Goal: Task Accomplishment & Management: Manage account settings

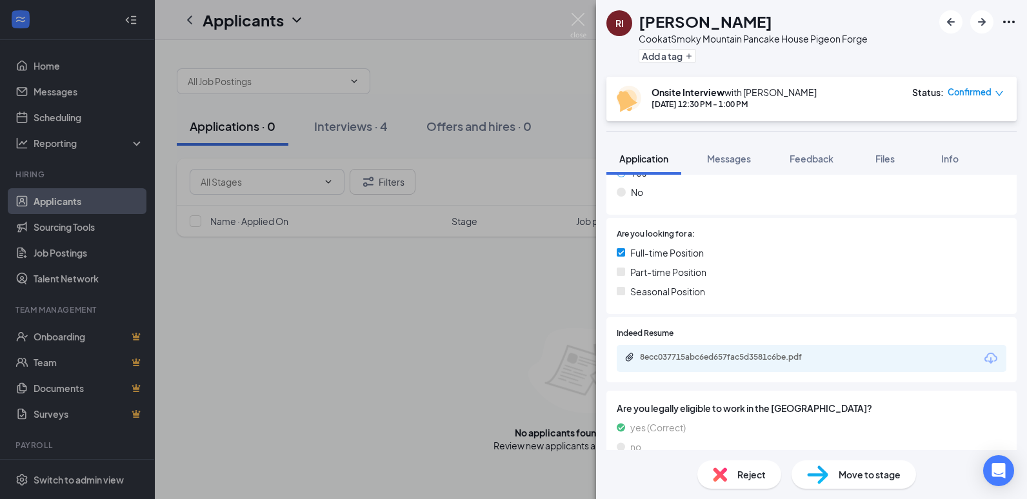
scroll to position [249, 0]
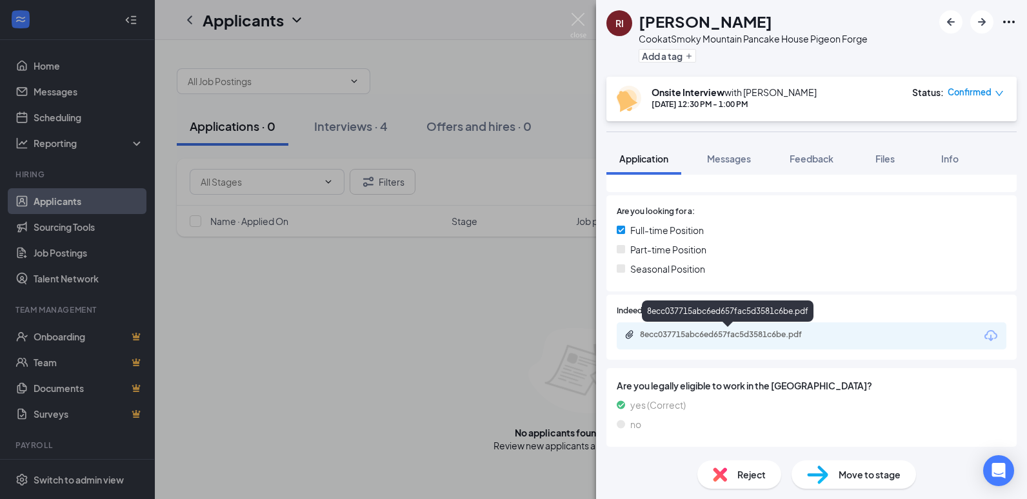
click at [745, 339] on div "8ecc037715abc6ed657fac5d3581c6be.pdf" at bounding box center [730, 335] width 181 height 10
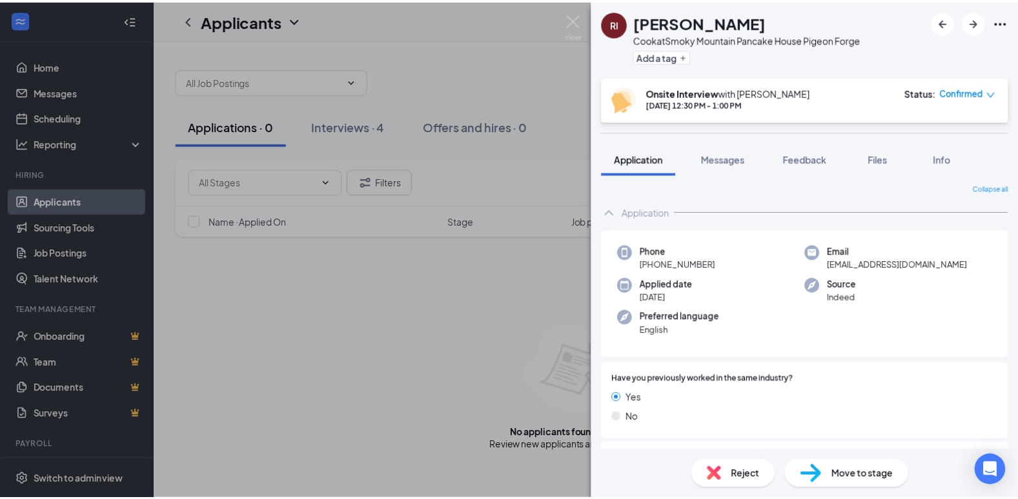
scroll to position [0, 0]
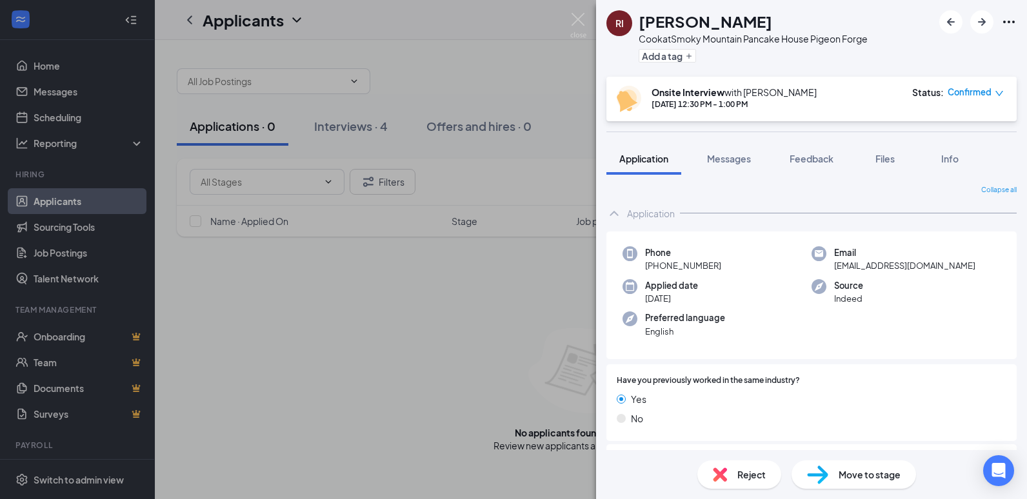
click at [359, 316] on div "RI [PERSON_NAME] at [GEOGRAPHIC_DATA] Pancake House Pigeon Forge Add a tag Onsi…" at bounding box center [513, 249] width 1027 height 499
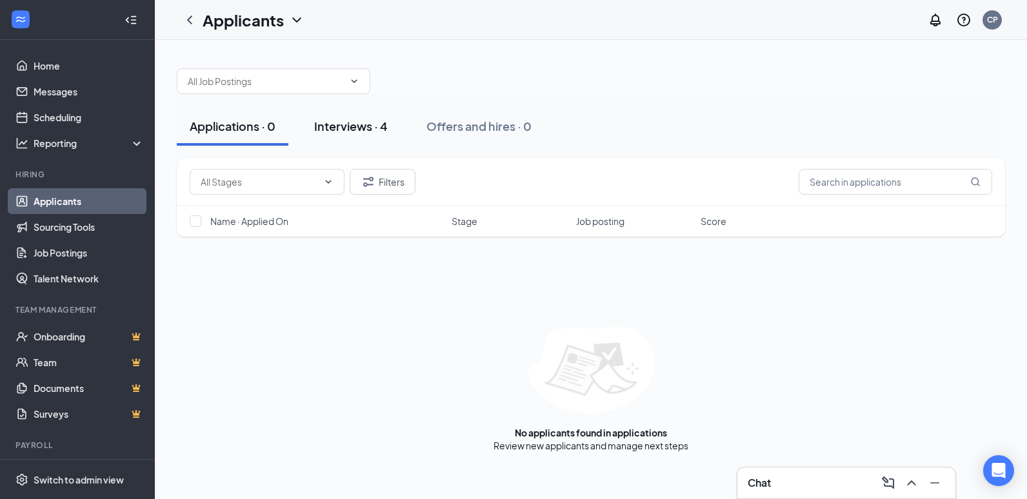
click at [348, 128] on div "Interviews · 4" at bounding box center [351, 126] width 74 height 16
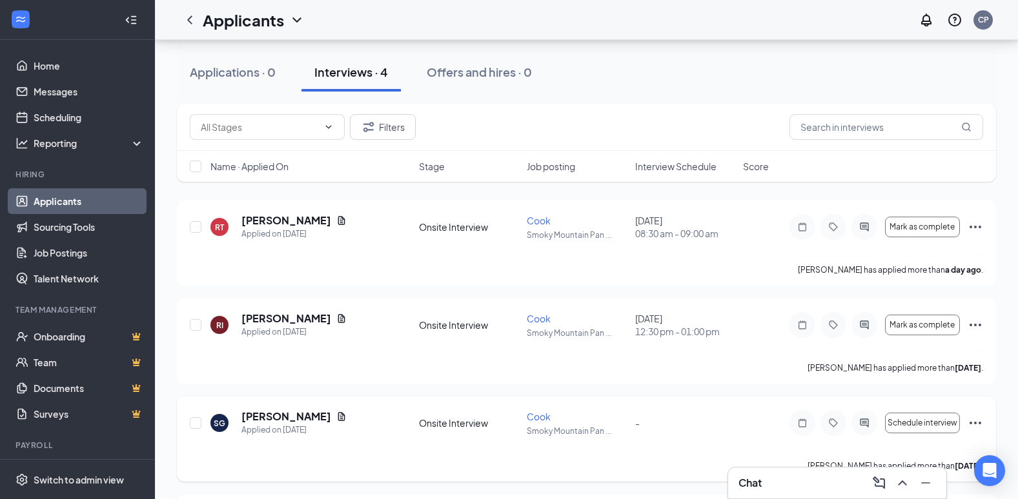
scroll to position [16, 0]
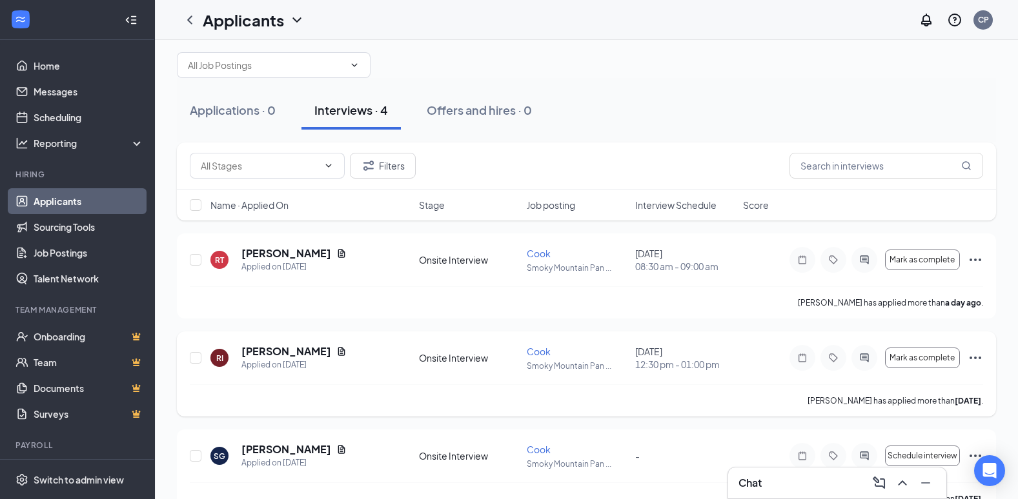
click at [974, 354] on icon "Ellipses" at bounding box center [974, 357] width 15 height 15
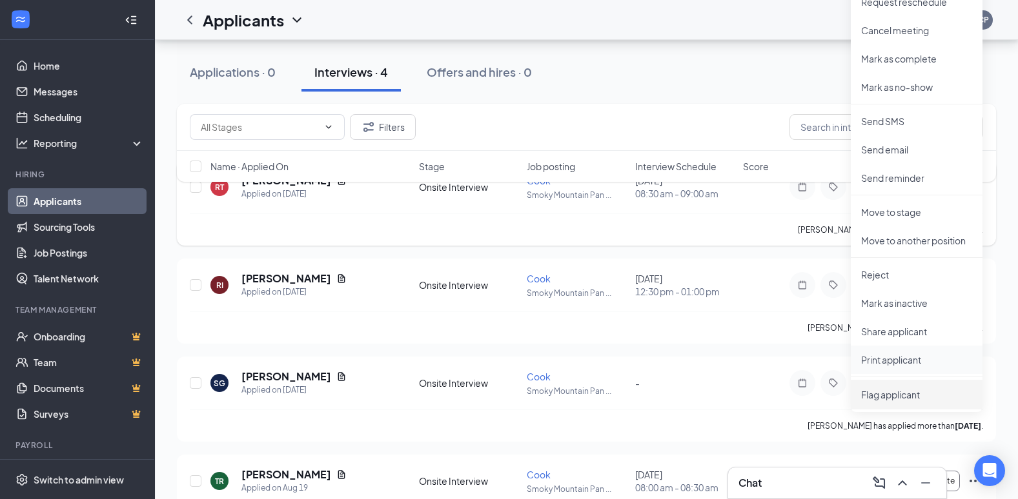
scroll to position [145, 0]
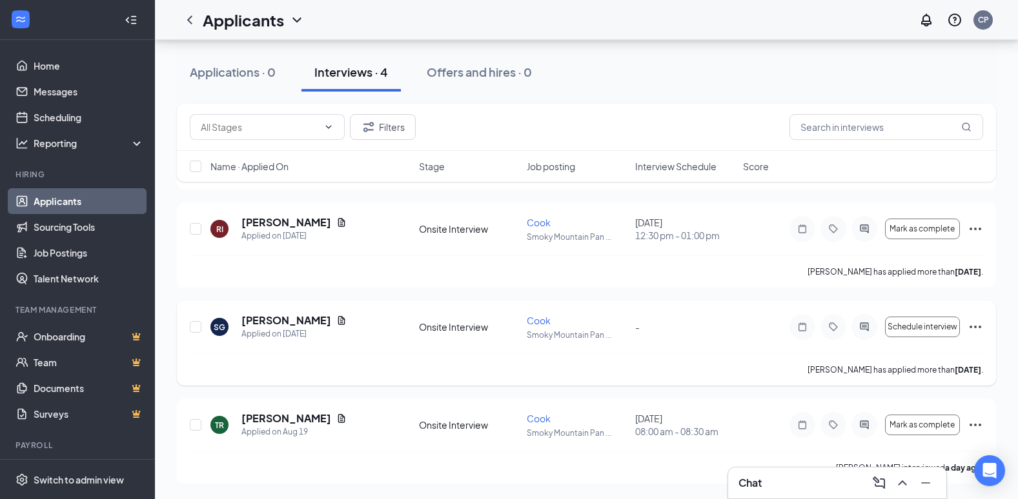
click at [694, 314] on div "[PERSON_NAME] Applied on [DATE] Onsite Interview Cook Smoky Mountain Pan ... - …" at bounding box center [586, 334] width 793 height 40
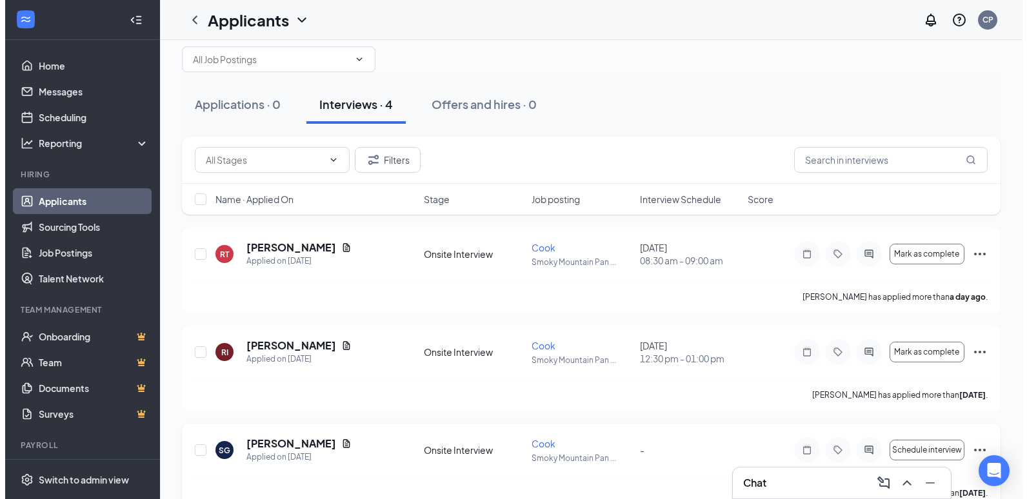
scroll to position [16, 0]
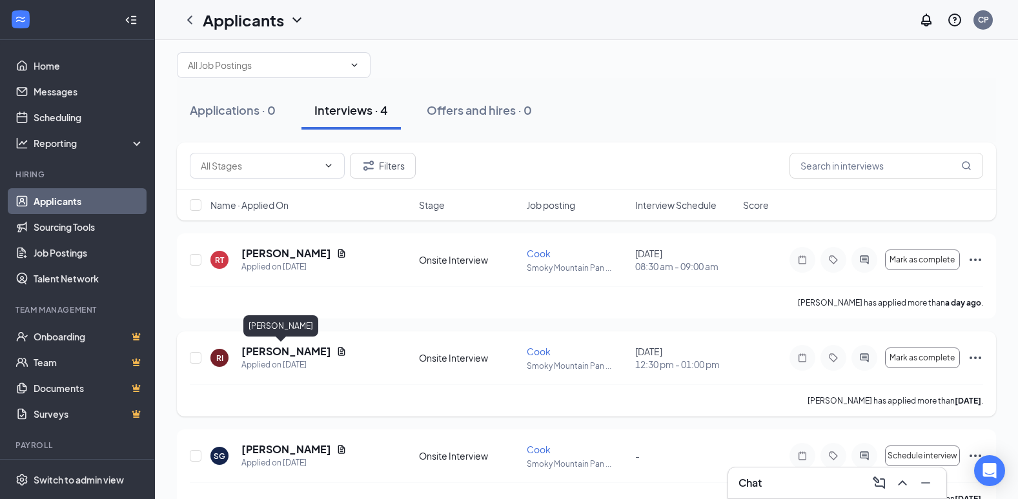
click at [285, 349] on h5 "[PERSON_NAME]" at bounding box center [286, 352] width 90 height 14
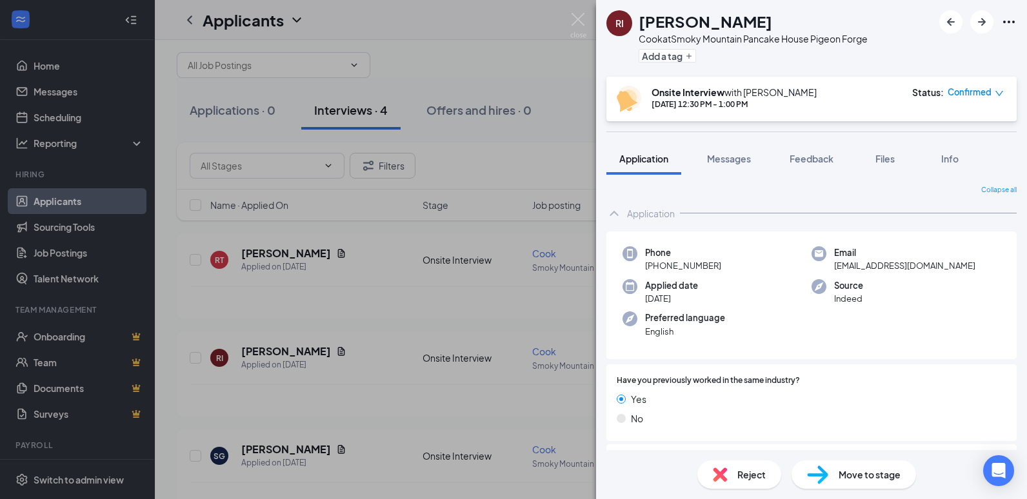
click at [996, 95] on icon "down" at bounding box center [999, 93] width 9 height 9
click at [972, 271] on div "Email [EMAIL_ADDRESS][DOMAIN_NAME]" at bounding box center [906, 259] width 189 height 26
click at [991, 91] on span "Confirmed" at bounding box center [970, 92] width 44 height 13
click at [731, 158] on span "Messages" at bounding box center [729, 159] width 44 height 12
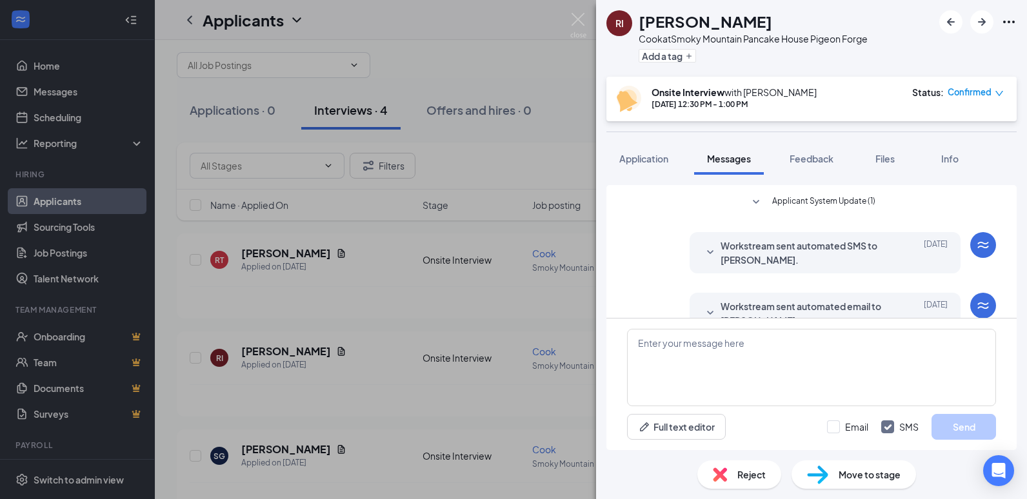
scroll to position [306, 0]
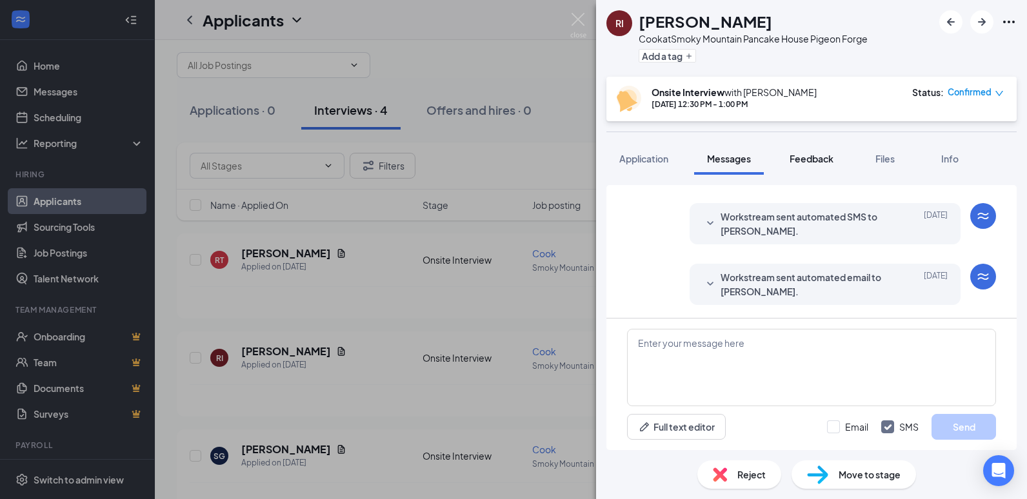
click at [817, 156] on span "Feedback" at bounding box center [812, 159] width 44 height 12
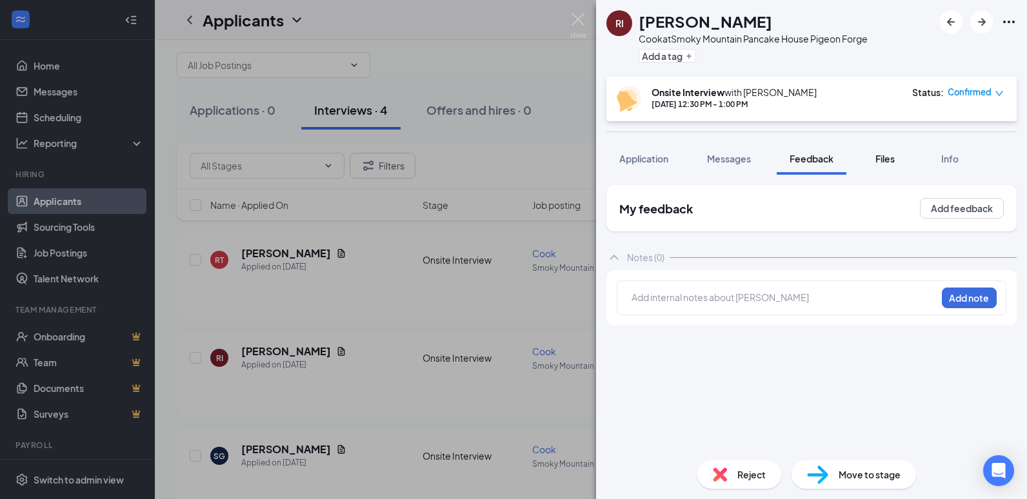
click at [880, 159] on span "Files" at bounding box center [885, 159] width 19 height 12
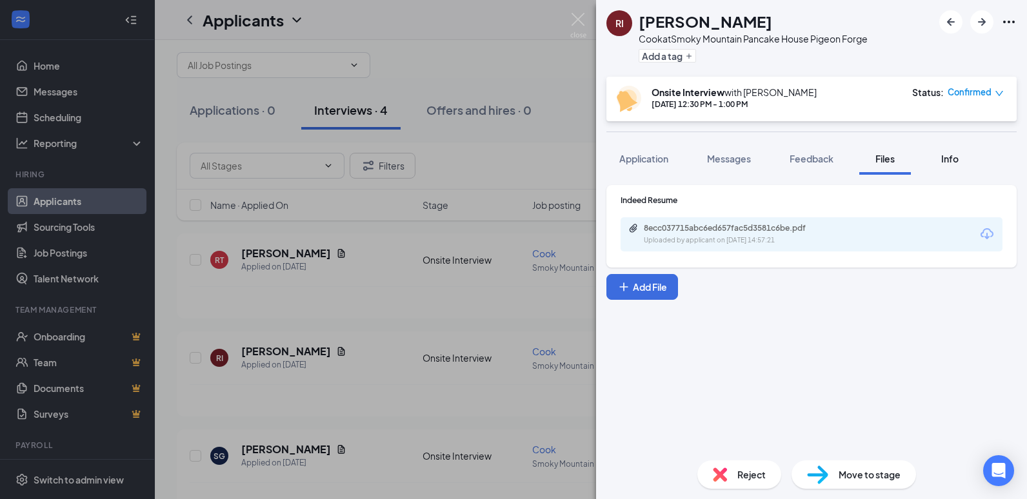
click at [945, 162] on span "Info" at bounding box center [949, 159] width 17 height 12
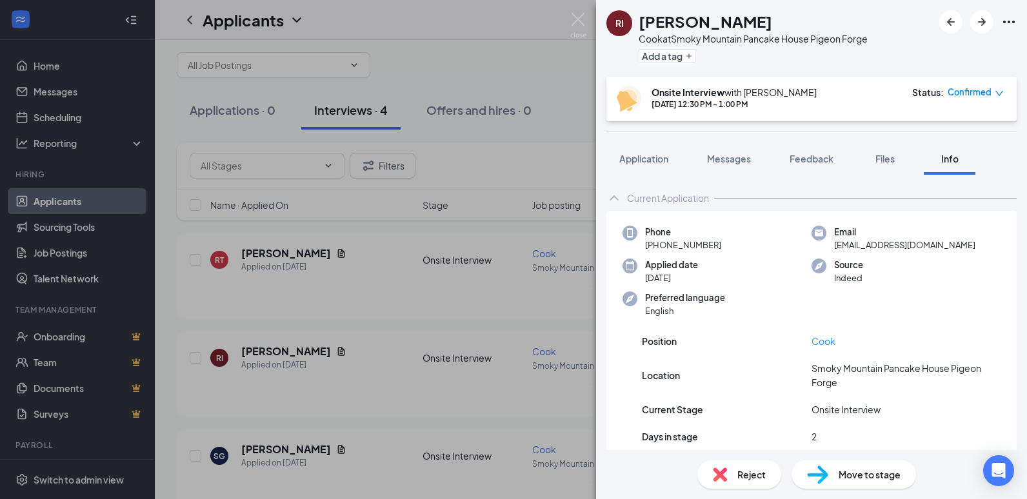
click at [513, 154] on div "RI [PERSON_NAME] at [GEOGRAPHIC_DATA] Pancake House Pigeon Forge Add a tag Onsi…" at bounding box center [513, 249] width 1027 height 499
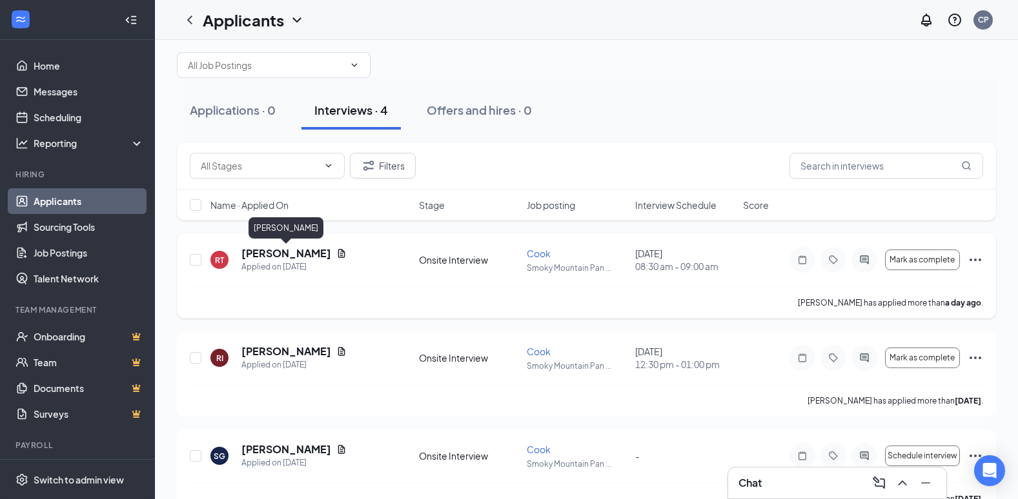
click at [292, 257] on h5 "[PERSON_NAME]" at bounding box center [286, 253] width 90 height 14
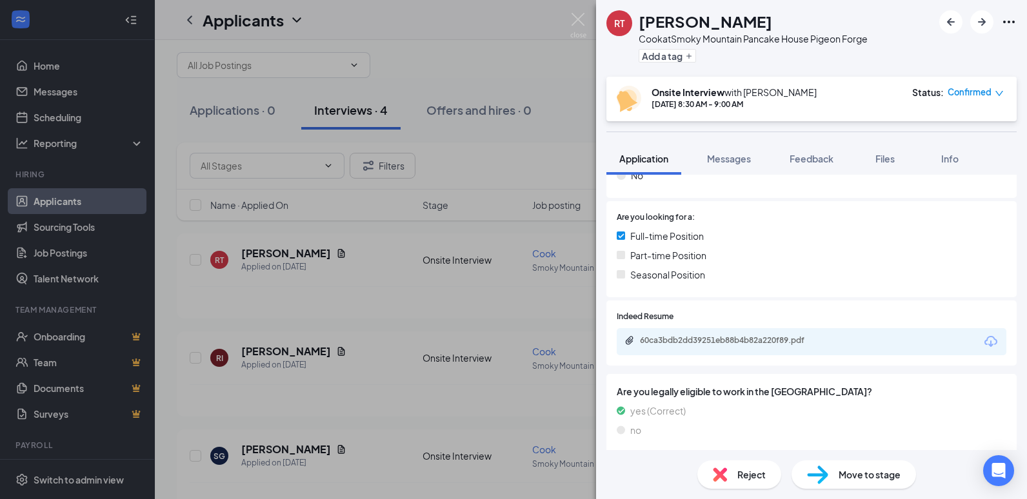
scroll to position [249, 0]
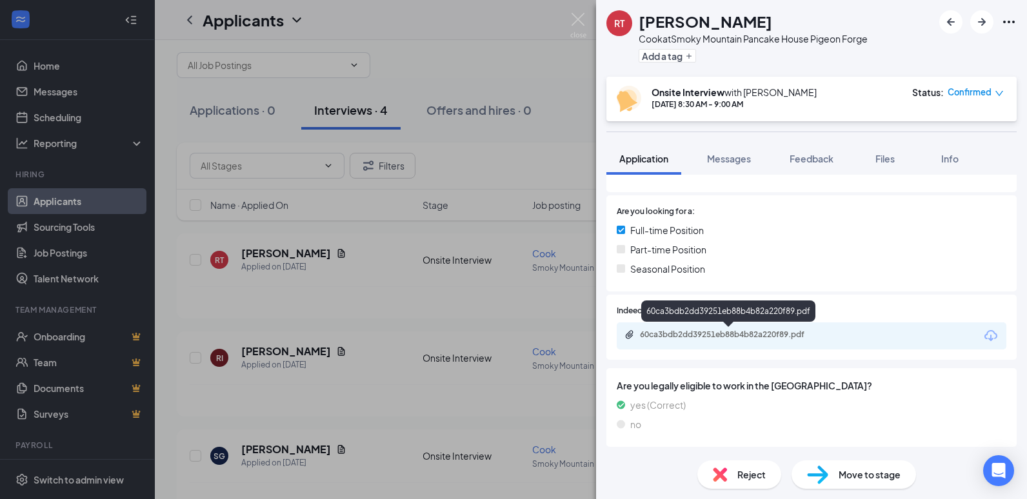
click at [727, 337] on div "60ca3bdb2dd39251eb88b4b82a220f89.pdf" at bounding box center [730, 335] width 181 height 10
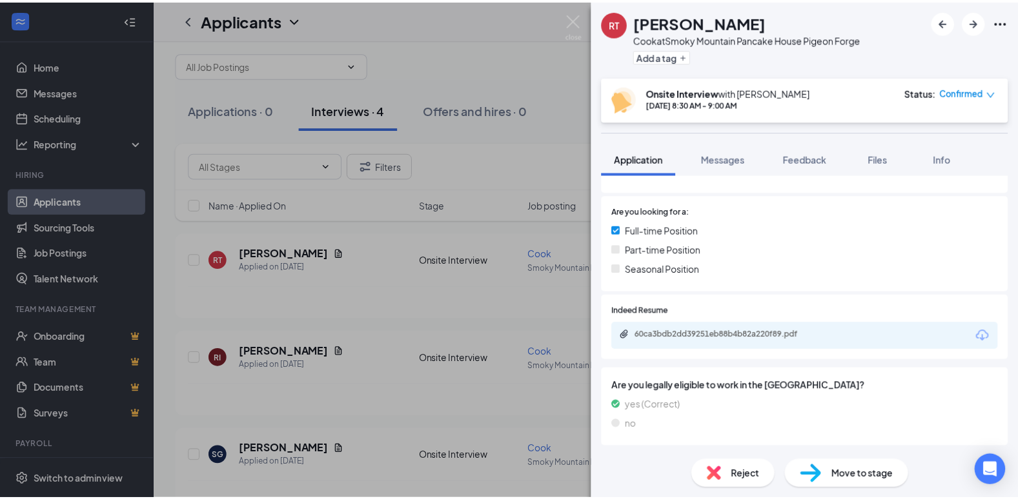
scroll to position [244, 0]
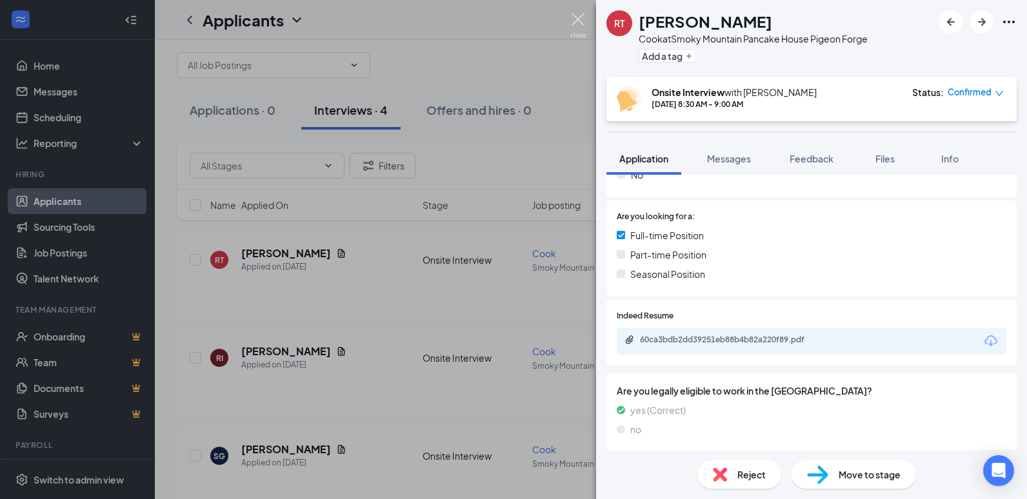
click at [579, 21] on img at bounding box center [578, 25] width 16 height 25
